Goal: Task Accomplishment & Management: Use online tool/utility

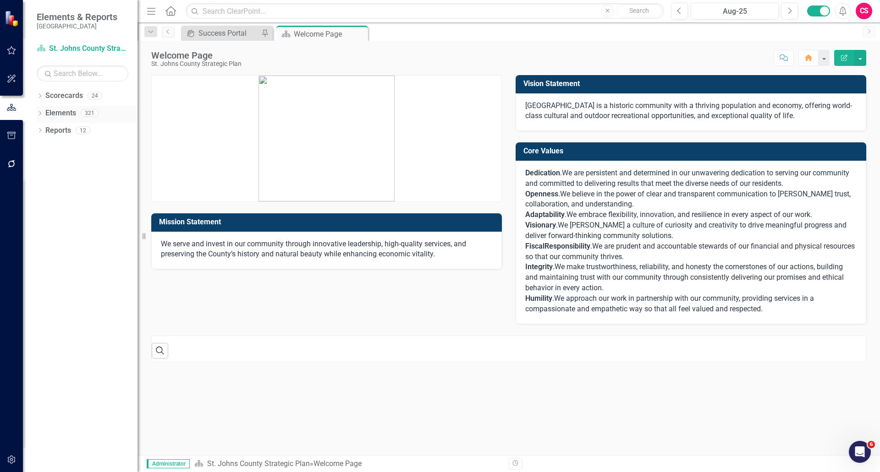
click at [69, 115] on link "Elements" at bounding box center [60, 113] width 31 height 11
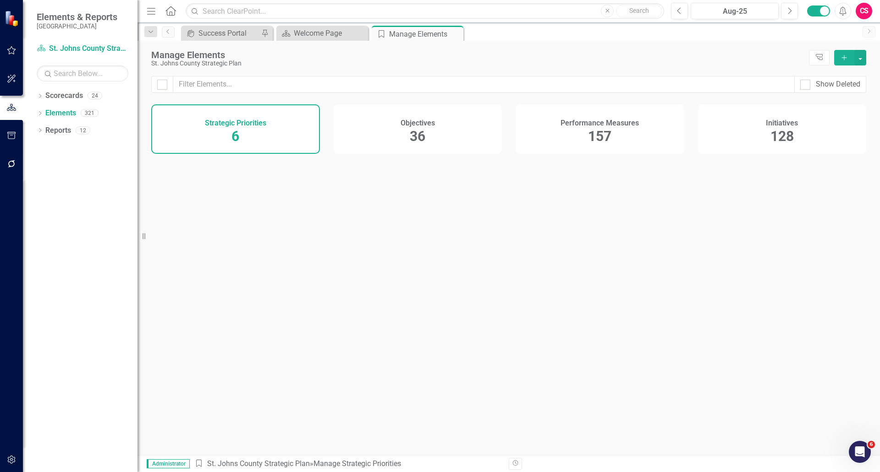
click at [15, 168] on button "button" at bounding box center [11, 164] width 21 height 19
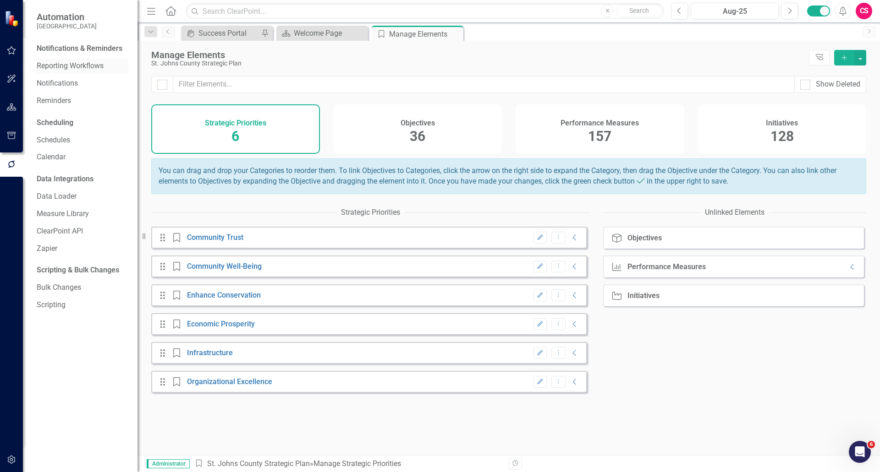
click at [65, 63] on link "Reporting Workflows" at bounding box center [83, 66] width 92 height 11
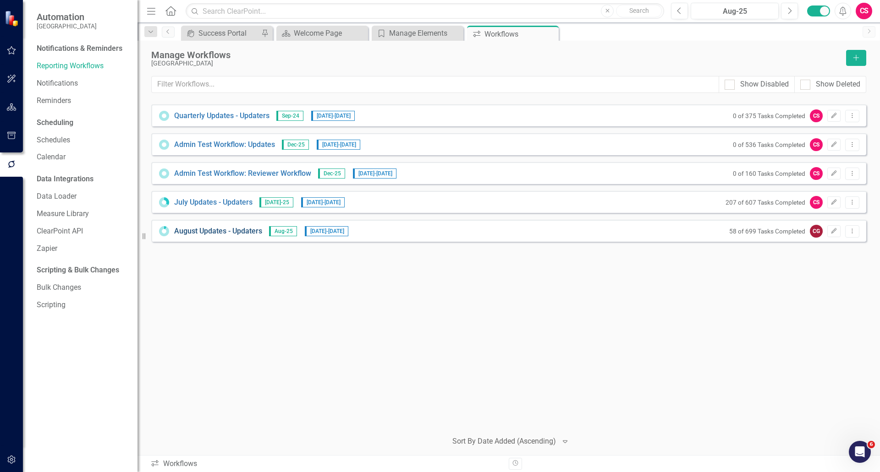
click at [194, 227] on link "August Updates - Updaters" at bounding box center [218, 231] width 88 height 11
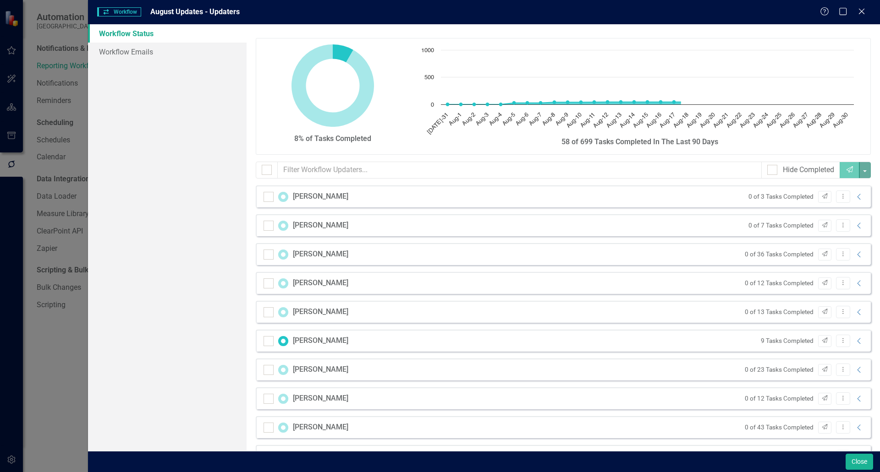
checkbox input "false"
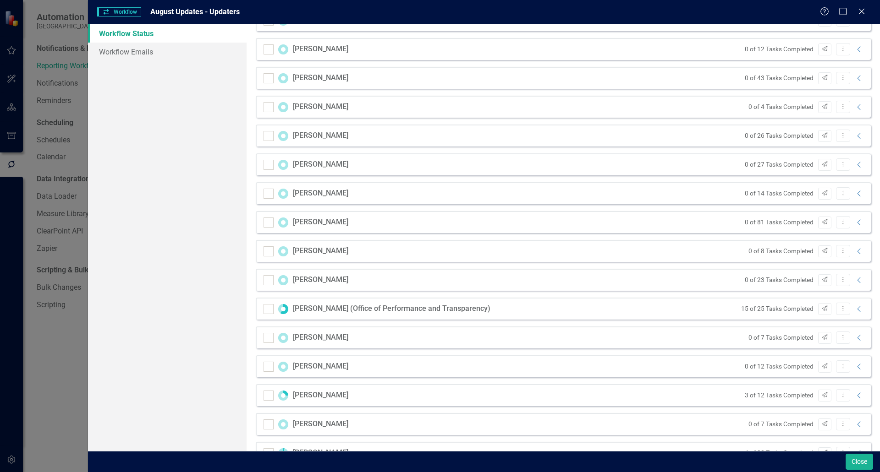
scroll to position [363, 0]
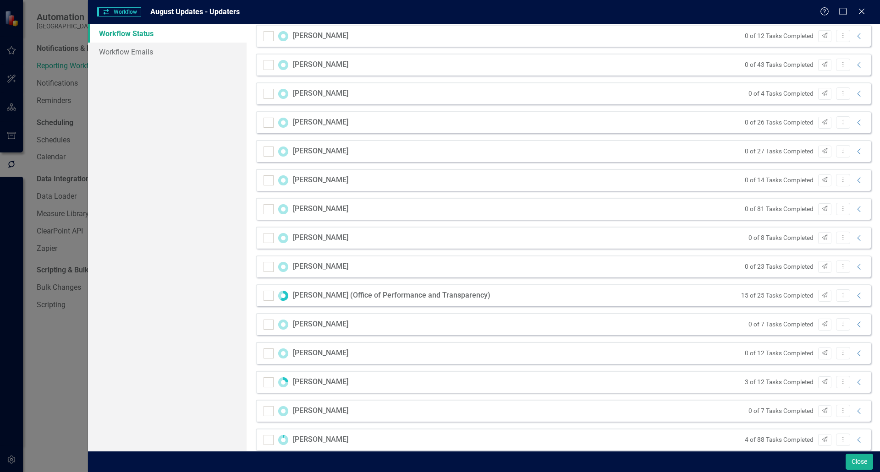
click at [323, 207] on div "[PERSON_NAME]" at bounding box center [320, 209] width 55 height 11
click at [855, 210] on icon "Collapse" at bounding box center [859, 209] width 9 height 7
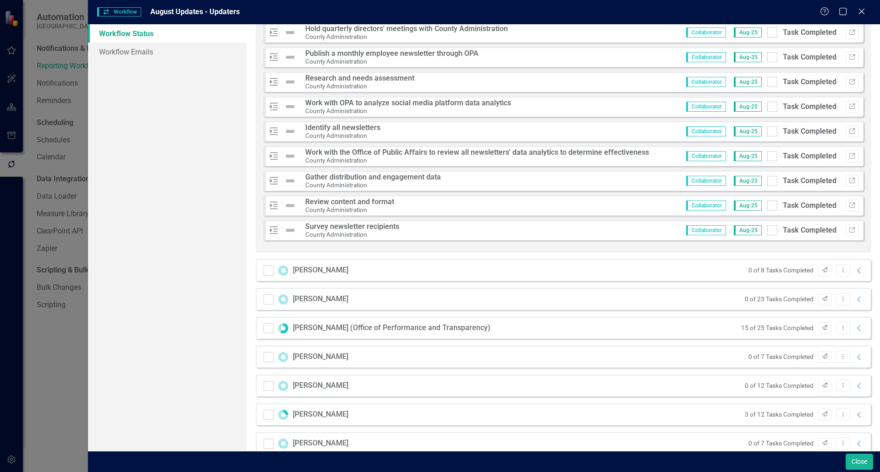
scroll to position [2425, 0]
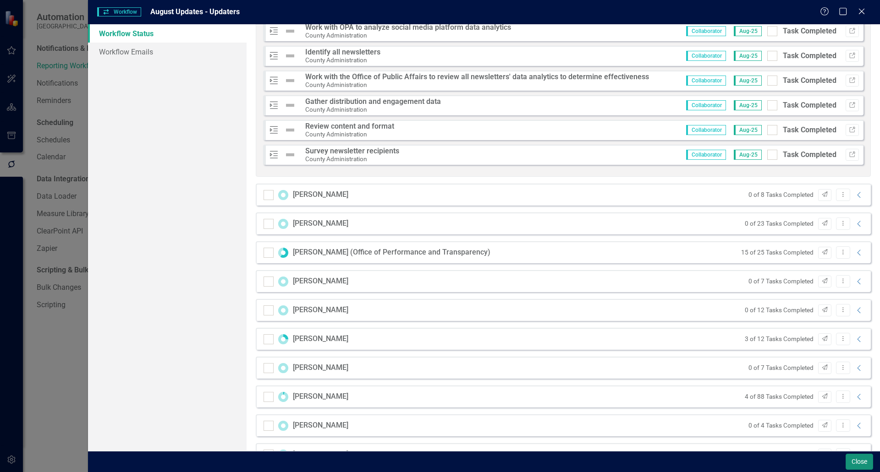
click at [862, 466] on button "Close" at bounding box center [858, 462] width 27 height 16
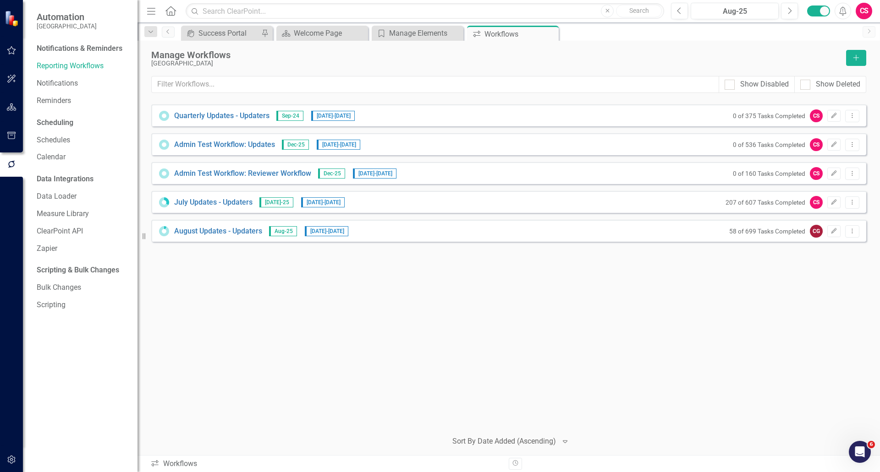
click at [191, 194] on div "July Updates - Updaters [DATE]-25 [DATE] - [DATE] 207 of 607 Tasks Completed CS…" at bounding box center [508, 202] width 715 height 22
click at [191, 198] on link "July Updates - Updaters" at bounding box center [213, 202] width 78 height 11
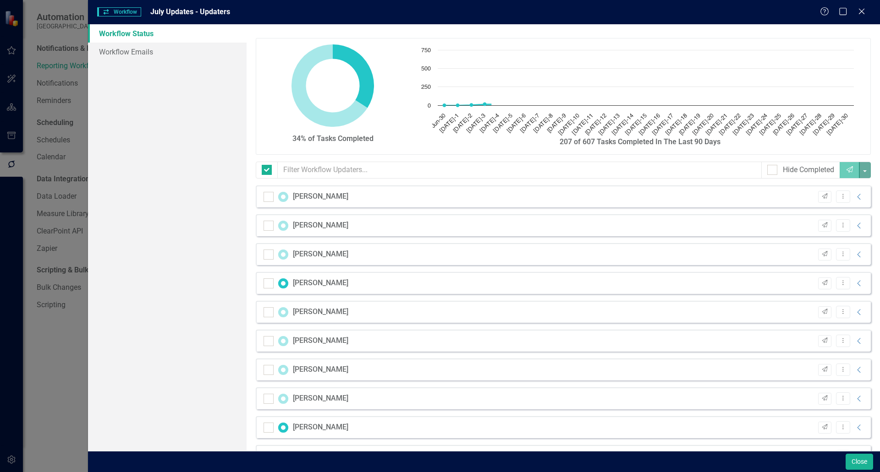
checkbox input "false"
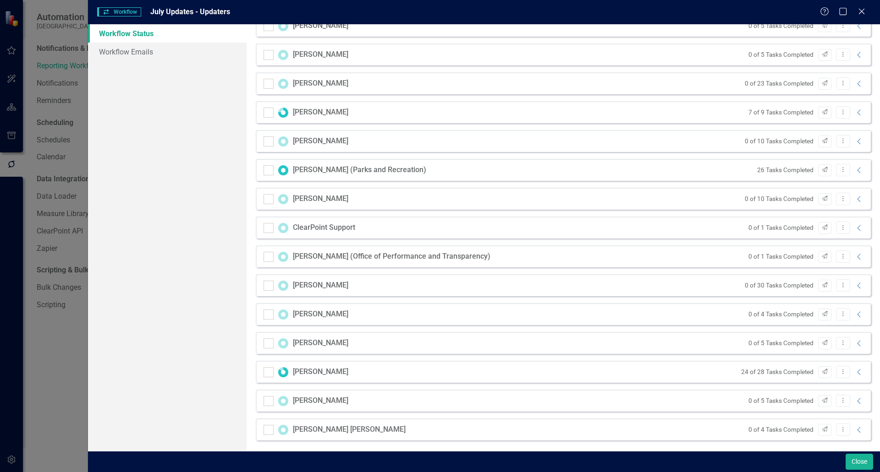
scroll to position [867, 0]
